Goal: Task Accomplishment & Management: Manage account settings

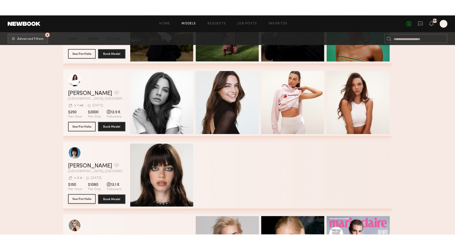
scroll to position [49133, 0]
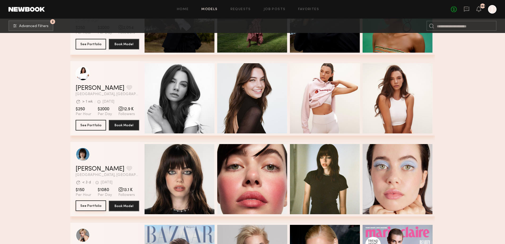
click at [94, 205] on button "See Portfolio" at bounding box center [91, 205] width 31 height 11
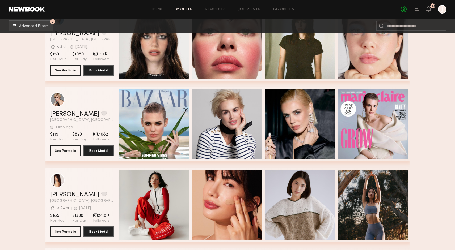
scroll to position [49266, 0]
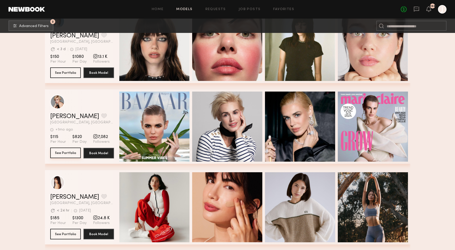
click at [59, 152] on button "See Portfolio" at bounding box center [65, 153] width 31 height 11
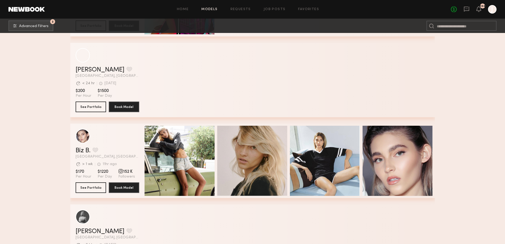
scroll to position [50845, 0]
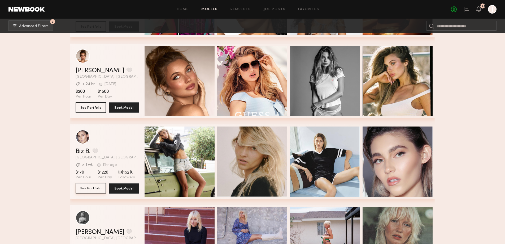
click at [86, 189] on button "See Portfolio" at bounding box center [91, 188] width 31 height 11
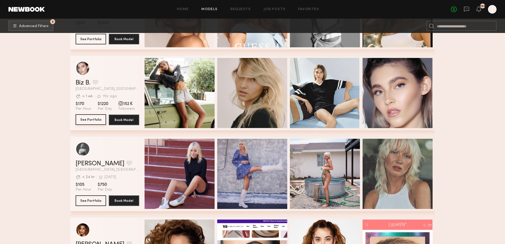
scroll to position [50913, 0]
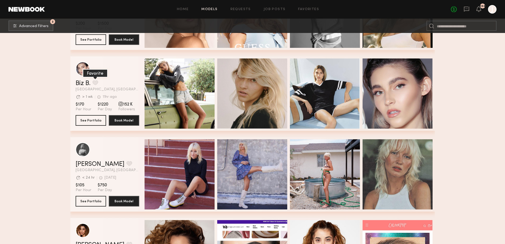
click at [97, 84] on button "grid" at bounding box center [96, 82] width 6 height 5
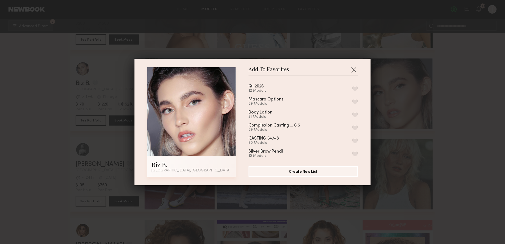
click at [356, 89] on button "button" at bounding box center [356, 88] width 6 height 5
click at [454, 108] on div "Add To Favorites Biz B. Los Angeles, CA Add To Favorites Q1 2026 13 Models Remo…" at bounding box center [252, 122] width 505 height 244
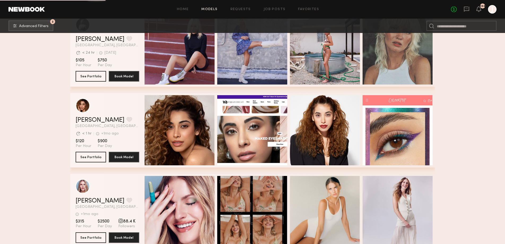
scroll to position [51037, 0]
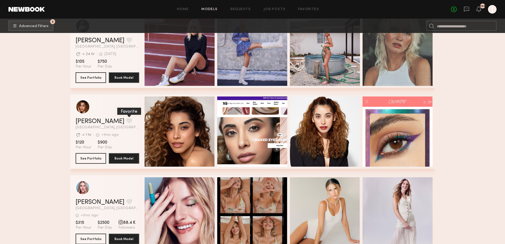
click at [127, 122] on button "grid" at bounding box center [130, 120] width 6 height 5
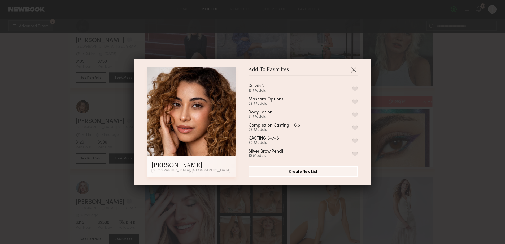
click at [354, 88] on button "button" at bounding box center [356, 88] width 6 height 5
click at [90, 161] on div "Add To Favorites Angelia V. Los Angeles, CA Add To Favorites Q1 2026 14 Models …" at bounding box center [252, 122] width 505 height 244
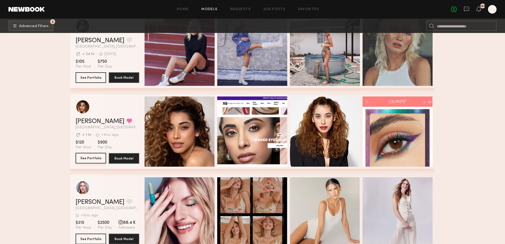
click at [91, 160] on button "See Portfolio" at bounding box center [91, 158] width 31 height 11
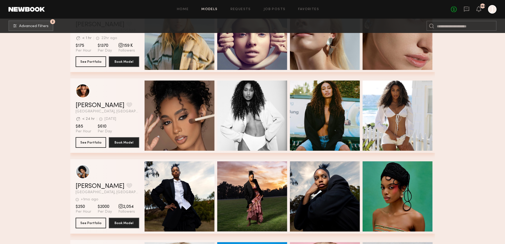
scroll to position [51375, 0]
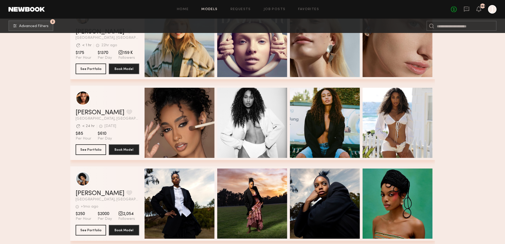
scroll to position [51423, 0]
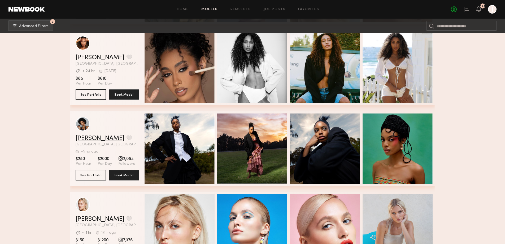
click at [84, 138] on link "Amina R." at bounding box center [100, 138] width 49 height 6
click at [127, 138] on button "grid" at bounding box center [130, 137] width 6 height 5
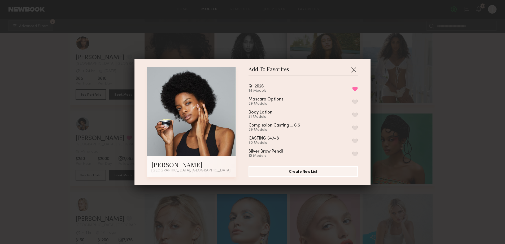
click at [428, 108] on div "Add To Favorites Amina R. Los Angeles, CA Add To Favorites Q1 2026 14 Models Re…" at bounding box center [252, 122] width 505 height 244
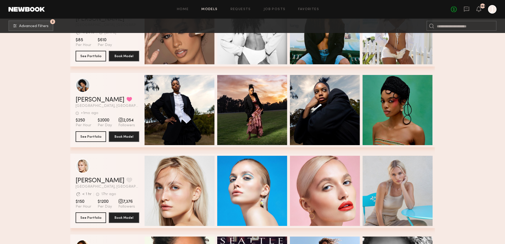
scroll to position [51461, 0]
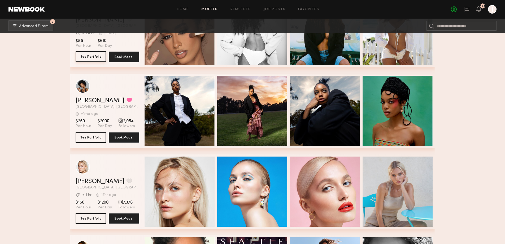
click at [91, 57] on button "See Portfolio" at bounding box center [91, 56] width 31 height 11
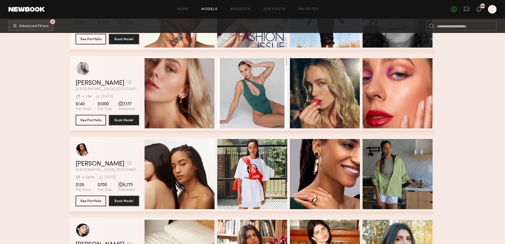
scroll to position [51720, 0]
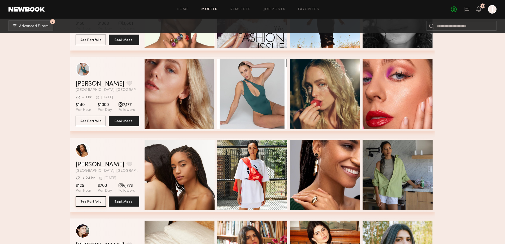
click at [84, 203] on button "See Portfolio" at bounding box center [91, 201] width 31 height 11
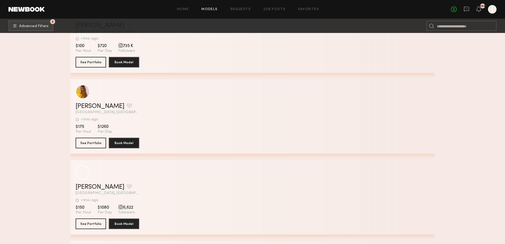
scroll to position [54199, 0]
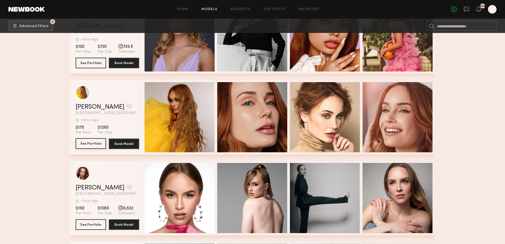
click at [94, 144] on button "See Portfolio" at bounding box center [91, 143] width 31 height 11
click at [127, 106] on button "grid" at bounding box center [130, 106] width 6 height 5
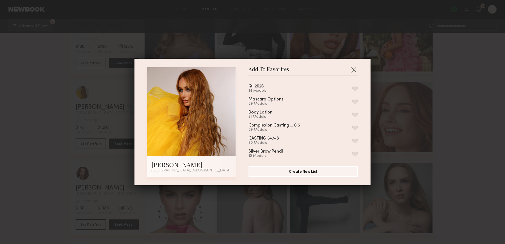
click at [355, 87] on button "button" at bounding box center [356, 88] width 6 height 5
click at [355, 67] on button "button" at bounding box center [354, 69] width 8 height 8
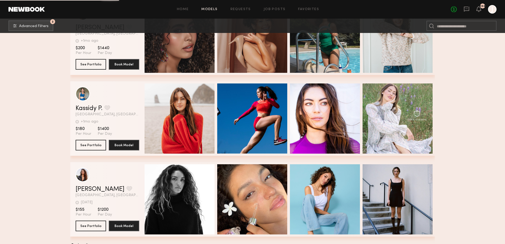
scroll to position [55098, 0]
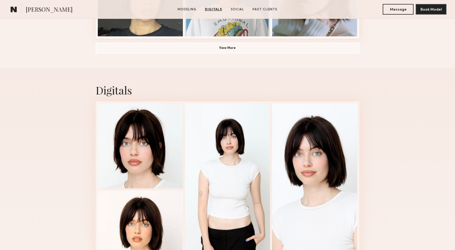
scroll to position [466, 0]
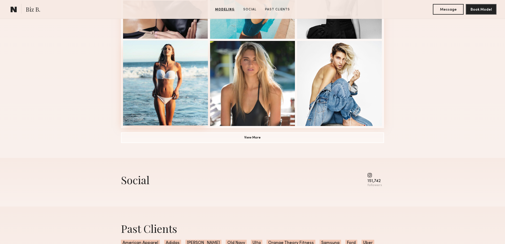
scroll to position [459, 0]
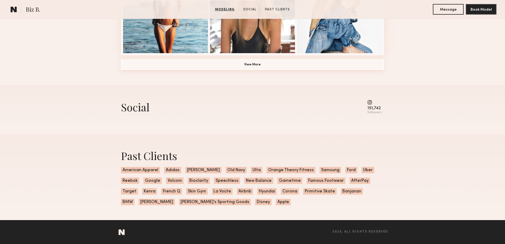
drag, startPoint x: 252, startPoint y: 50, endPoint x: 253, endPoint y: 54, distance: 4.3
click at [252, 59] on button "View More" at bounding box center [252, 64] width 263 height 11
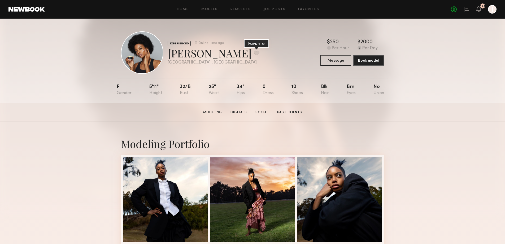
click at [254, 54] on button at bounding box center [257, 52] width 6 height 5
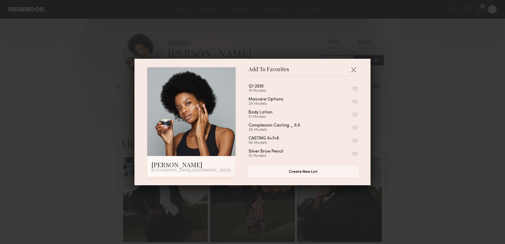
click at [355, 89] on button "button" at bounding box center [356, 88] width 6 height 5
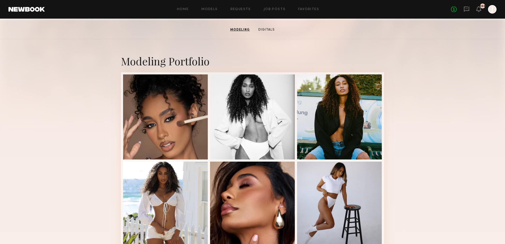
scroll to position [82, 0]
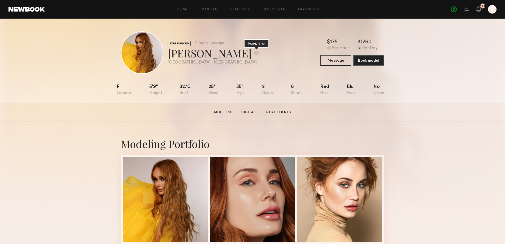
click at [254, 54] on button at bounding box center [257, 52] width 6 height 5
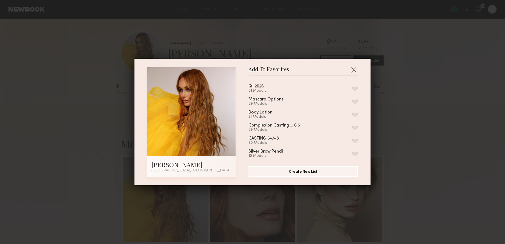
drag, startPoint x: 354, startPoint y: 85, endPoint x: 354, endPoint y: 89, distance: 3.5
click at [354, 85] on div "Q1 2026 21 Models" at bounding box center [303, 88] width 109 height 9
click at [354, 89] on button "button" at bounding box center [356, 88] width 6 height 5
click at [423, 93] on div "Add To Favorites [PERSON_NAME] [GEOGRAPHIC_DATA], [GEOGRAPHIC_DATA] Add To Favo…" at bounding box center [252, 122] width 505 height 244
